Goal: Transaction & Acquisition: Subscribe to service/newsletter

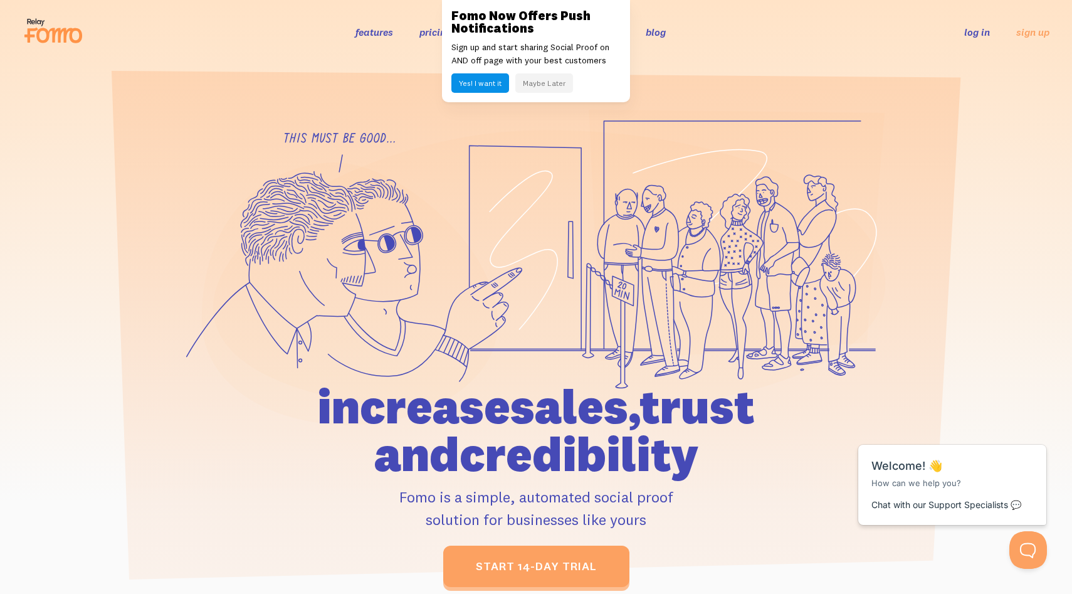
click at [539, 83] on button "Maybe Later" at bounding box center [544, 82] width 58 height 19
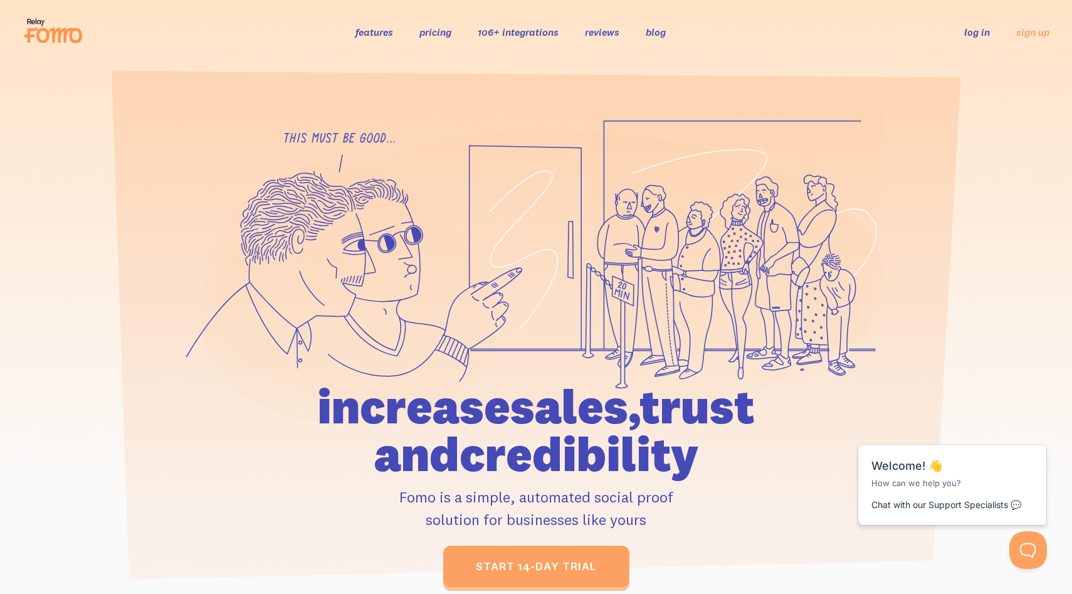
click at [446, 36] on link "pricing" at bounding box center [435, 32] width 32 height 13
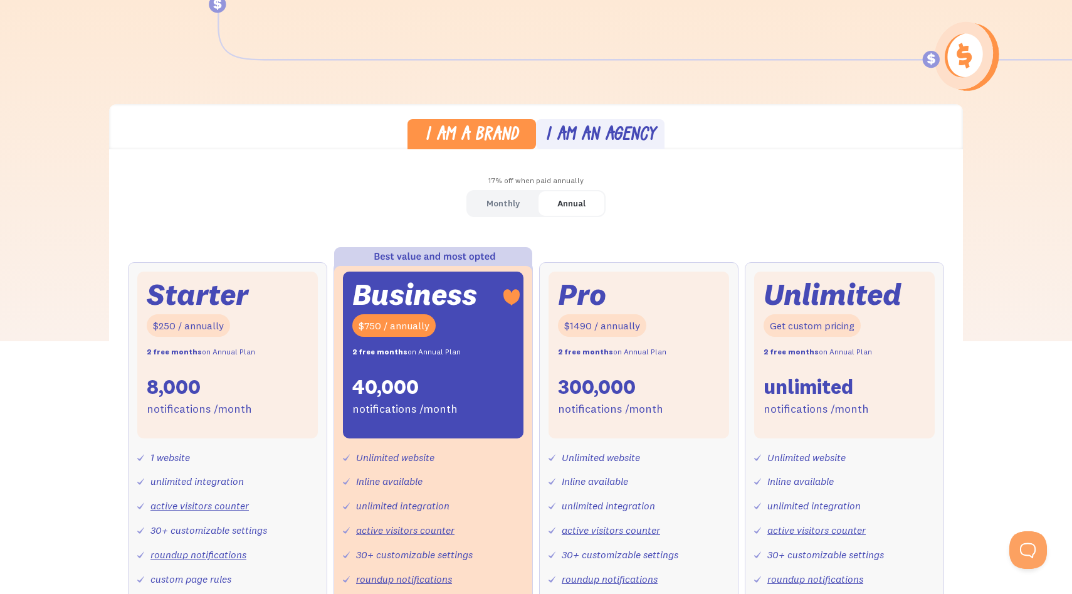
scroll to position [264, 0]
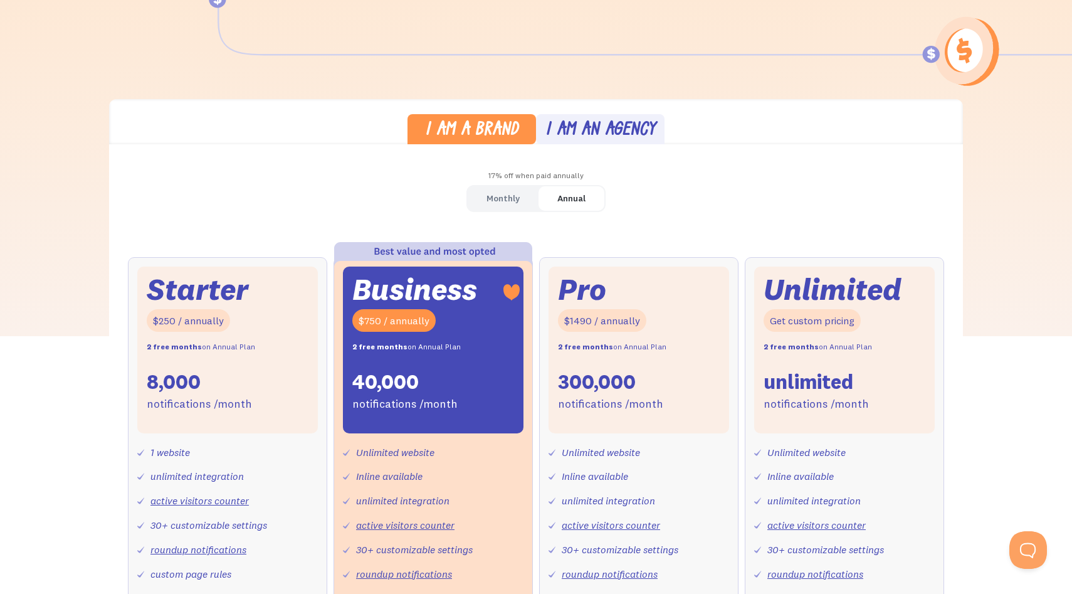
click at [501, 122] on div "I am a brand" at bounding box center [471, 131] width 93 height 18
click at [565, 125] on div "I am an agency" at bounding box center [601, 131] width 110 height 18
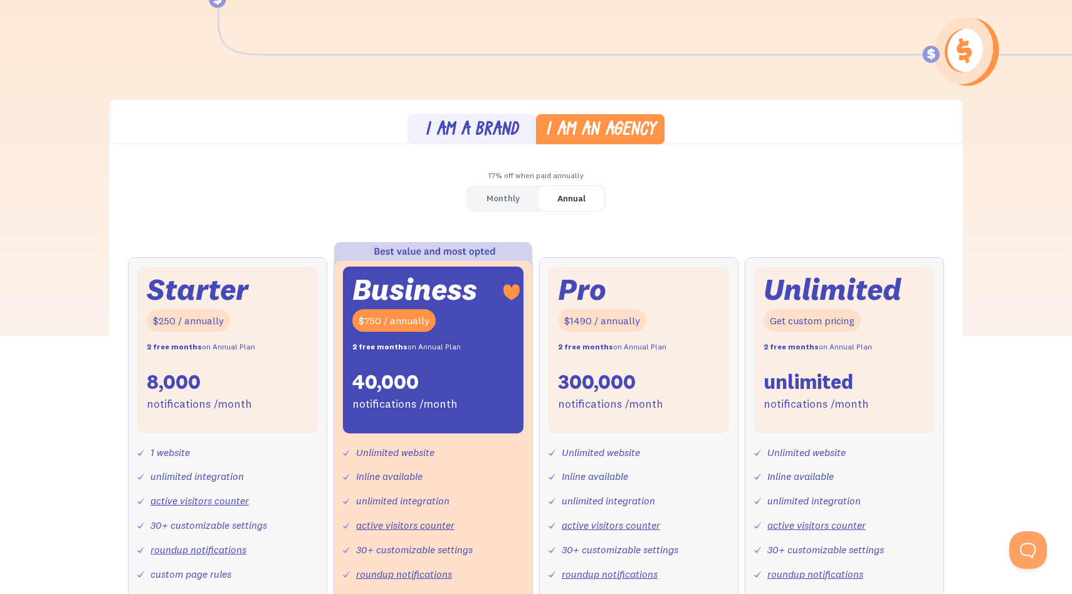
click at [503, 125] on div "I am a brand" at bounding box center [471, 131] width 93 height 18
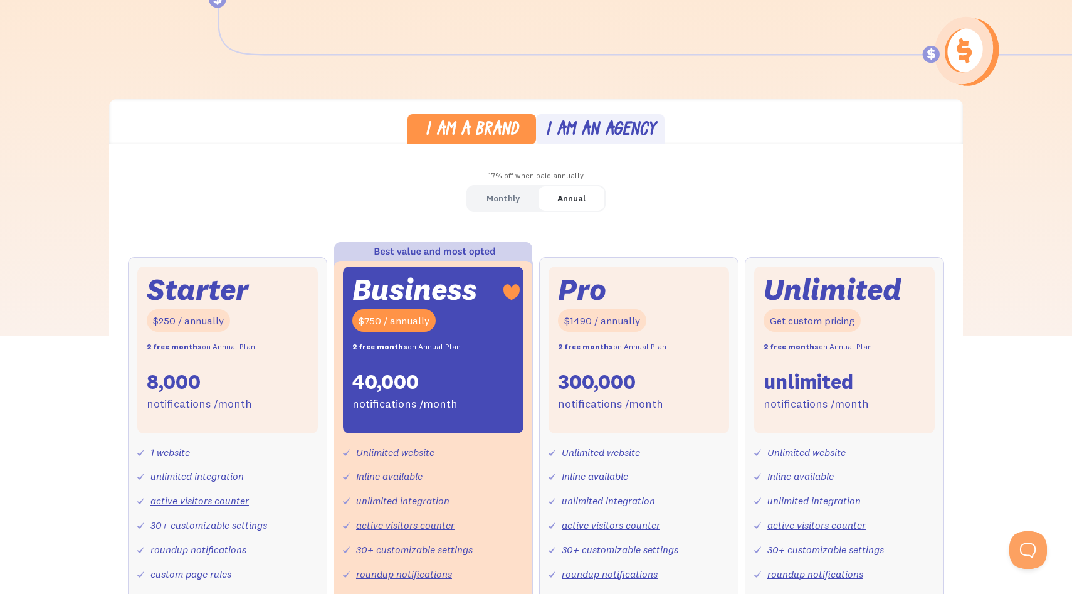
click at [496, 194] on div "Monthly" at bounding box center [503, 198] width 33 height 18
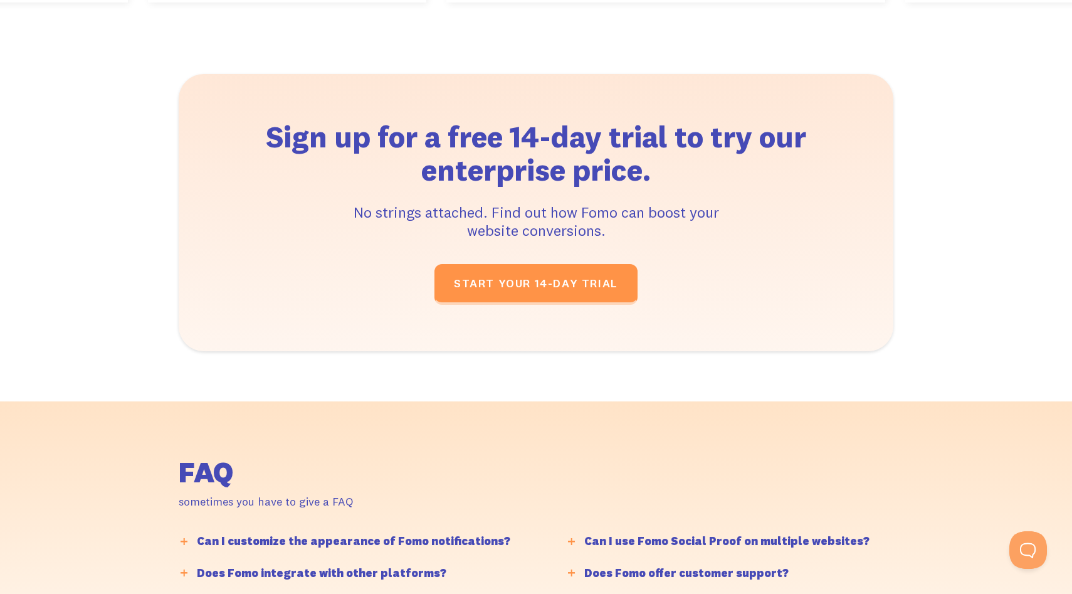
scroll to position [2594, 0]
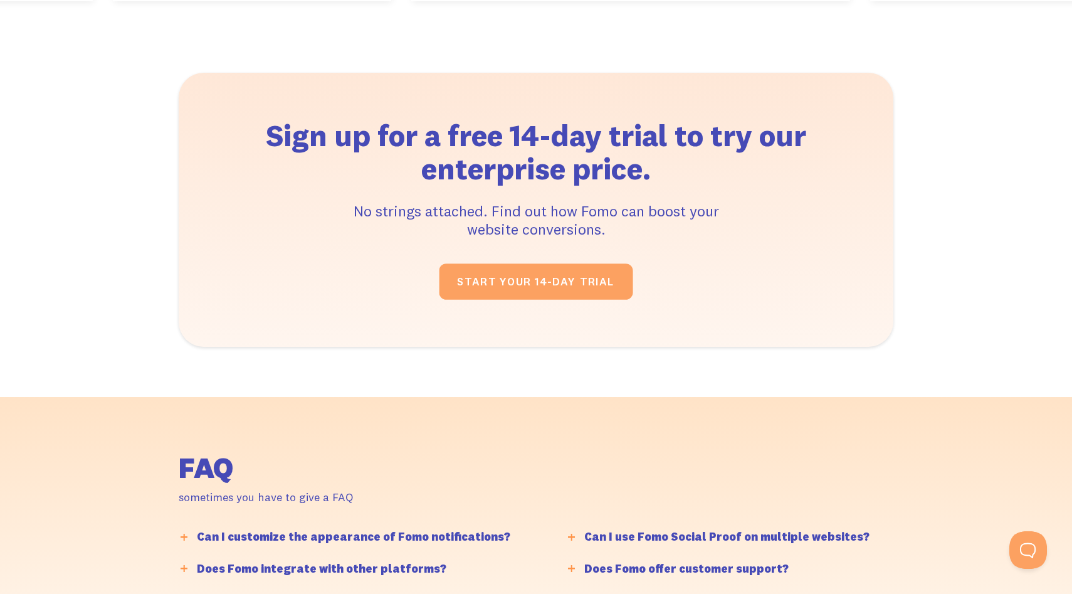
click at [484, 271] on link "START YOUR 14-DAY TRIAL " at bounding box center [537, 282] width 194 height 36
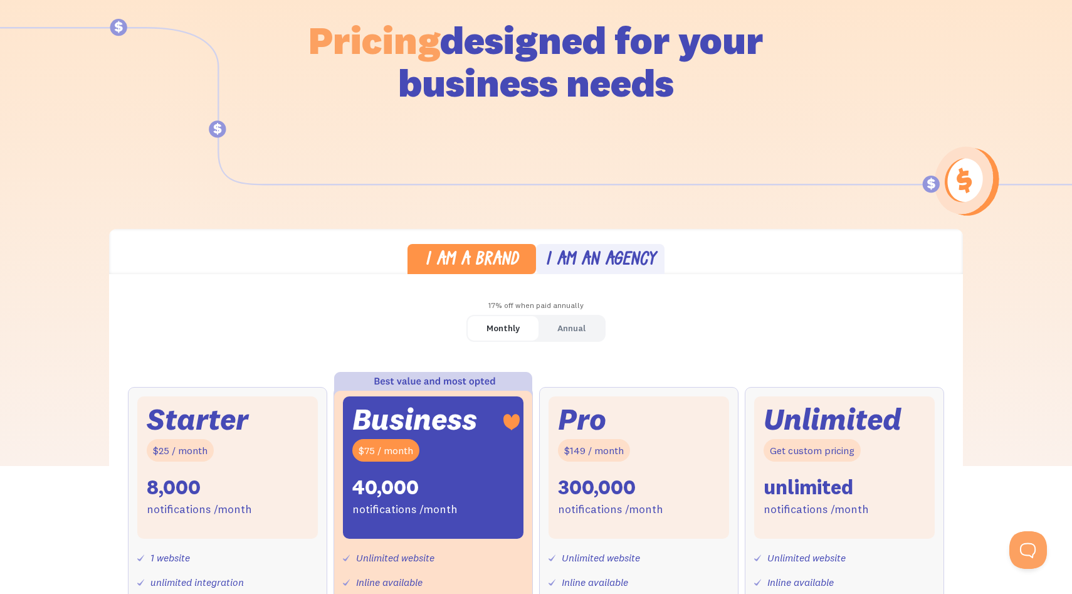
scroll to position [0, 0]
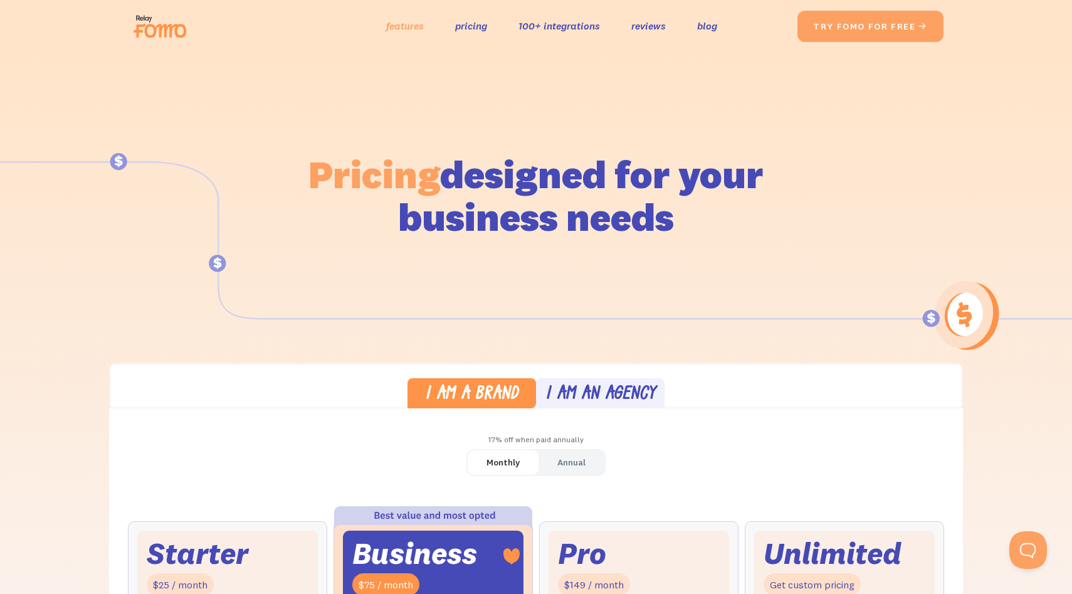
click at [408, 24] on link "features" at bounding box center [405, 26] width 38 height 18
